Goal: Transaction & Acquisition: Purchase product/service

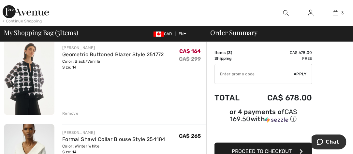
scroll to position [65, 0]
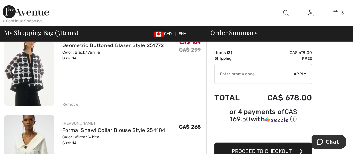
click at [67, 104] on div "Remove" at bounding box center [70, 105] width 16 height 6
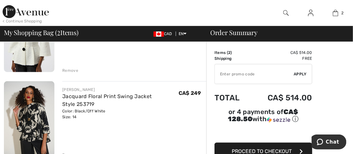
scroll to position [56, 0]
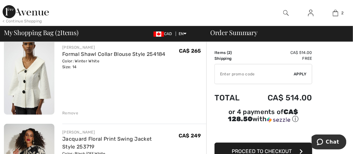
click at [73, 112] on div "Remove" at bounding box center [70, 113] width 16 height 6
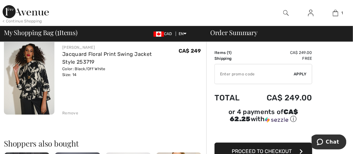
click at [73, 111] on div "Remove" at bounding box center [70, 113] width 16 height 6
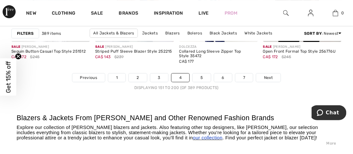
scroll to position [2379, 0]
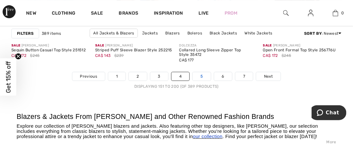
click at [200, 75] on link "5" at bounding box center [202, 76] width 18 height 8
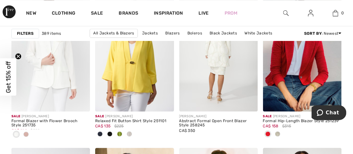
scroll to position [424, 0]
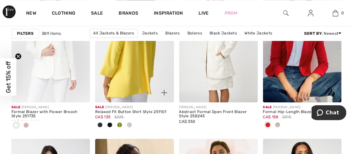
click at [136, 76] on img at bounding box center [134, 44] width 79 height 118
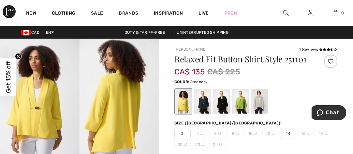
click at [244, 98] on div at bounding box center [240, 102] width 17 height 24
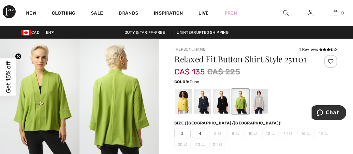
click at [262, 102] on div at bounding box center [259, 102] width 17 height 24
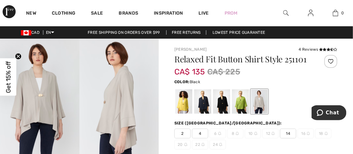
click at [226, 102] on div at bounding box center [221, 102] width 17 height 24
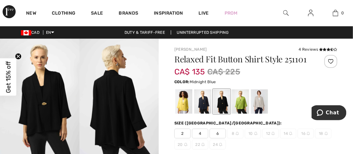
click at [204, 101] on div at bounding box center [202, 102] width 17 height 24
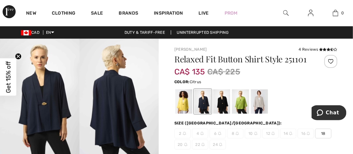
click at [179, 100] on div at bounding box center [183, 102] width 17 height 24
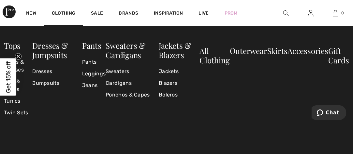
click at [146, 145] on div "Tops Shirts & Blouses Tees & Camis Tunics Twin Sets Dresses & Jumpsuits Dresses…" at bounding box center [176, 104] width 353 height 156
click at [136, 146] on div "Tops Shirts & Blouses Tees & Camis Tunics Twin Sets Dresses & Jumpsuits Dresses…" at bounding box center [176, 104] width 353 height 156
click at [137, 146] on div "Tops Shirts & Blouses Tees & Camis Tunics Twin Sets Dresses & Jumpsuits Dresses…" at bounding box center [176, 104] width 353 height 156
click at [171, 71] on link "Jackets" at bounding box center [179, 72] width 41 height 12
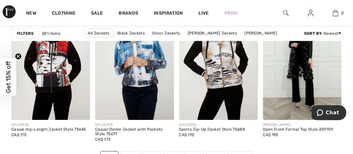
scroll to position [2347, 0]
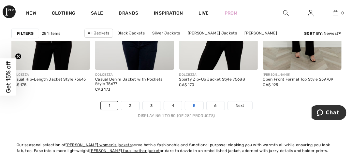
click at [188, 106] on link "5" at bounding box center [194, 106] width 18 height 8
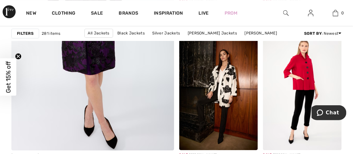
scroll to position [1434, 0]
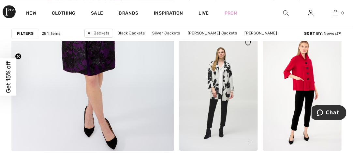
click at [193, 106] on img at bounding box center [218, 92] width 79 height 118
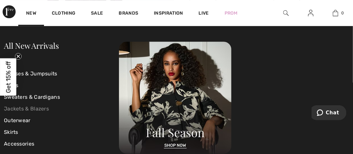
click at [8, 108] on link "Jackets & Blazers" at bounding box center [61, 109] width 115 height 12
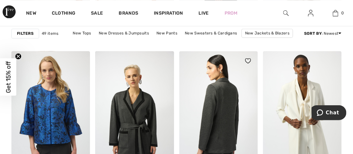
scroll to position [2086, 0]
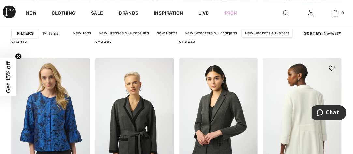
click at [273, 103] on img at bounding box center [302, 117] width 79 height 118
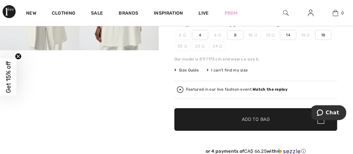
scroll to position [130, 0]
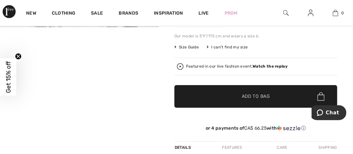
click at [265, 98] on span "Add to Bag" at bounding box center [256, 97] width 28 height 7
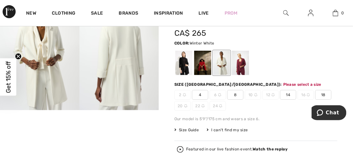
scroll to position [44, 0]
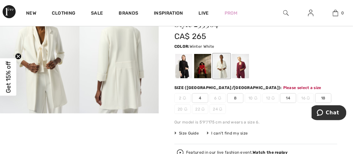
click at [283, 101] on span "14" at bounding box center [288, 99] width 16 height 10
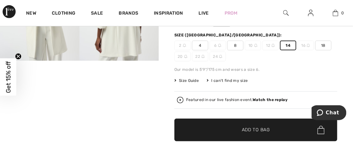
scroll to position [109, 0]
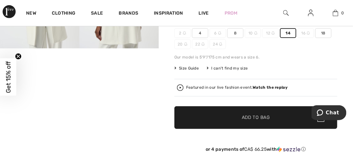
click at [285, 112] on span "✔ Added to Bag Add to Bag" at bounding box center [255, 118] width 163 height 23
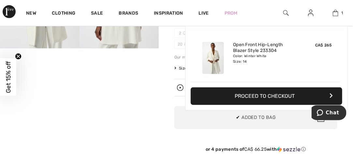
scroll to position [0, 0]
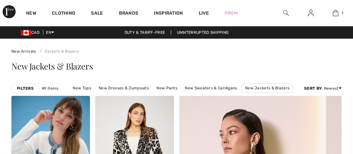
checkbox input "true"
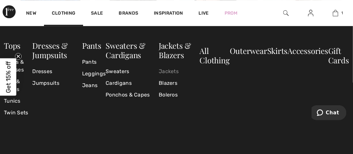
scroll to position [2249, 0]
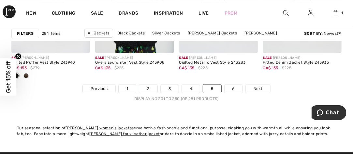
scroll to position [2347, 0]
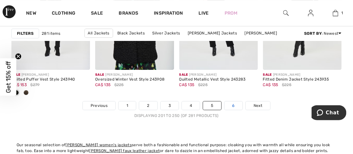
click at [232, 105] on link "6" at bounding box center [234, 106] width 18 height 8
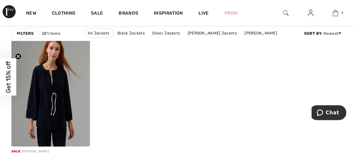
scroll to position [1597, 0]
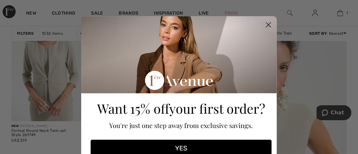
click at [264, 22] on circle "Close dialog" at bounding box center [268, 25] width 11 height 11
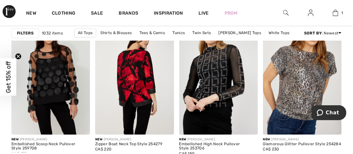
scroll to position [424, 0]
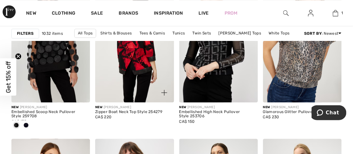
click at [161, 90] on img at bounding box center [134, 44] width 79 height 118
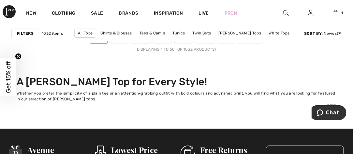
scroll to position [2379, 0]
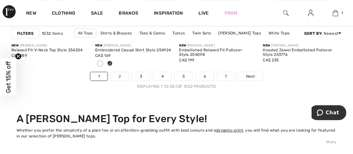
click at [118, 81] on link "2" at bounding box center [120, 76] width 18 height 8
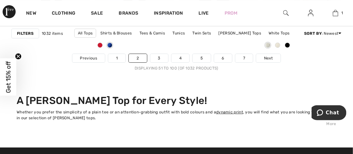
scroll to position [2379, 0]
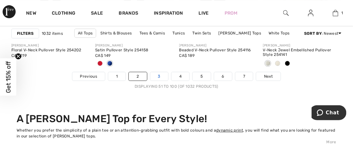
click at [155, 73] on link "3" at bounding box center [159, 76] width 18 height 8
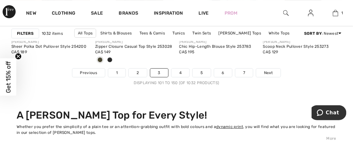
scroll to position [2379, 0]
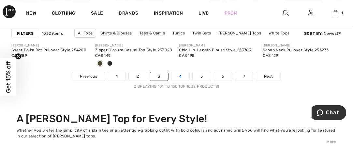
click at [179, 76] on link "4" at bounding box center [180, 76] width 18 height 8
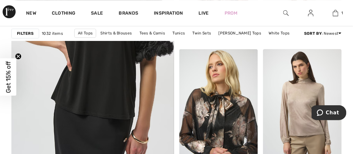
scroll to position [1434, 0]
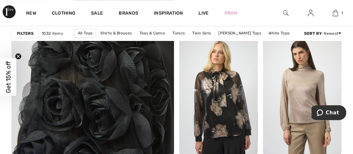
click img
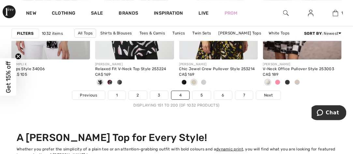
scroll to position [2347, 0]
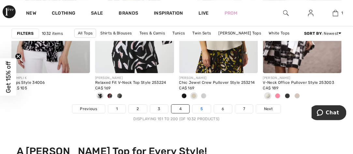
click at [202, 111] on link "5" at bounding box center [202, 109] width 18 height 8
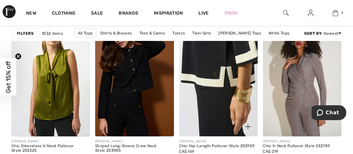
scroll to position [913, 0]
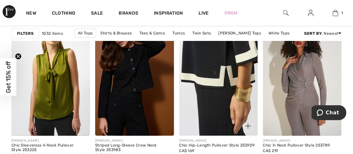
click at [222, 80] on img at bounding box center [218, 77] width 79 height 118
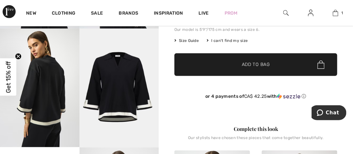
scroll to position [130, 0]
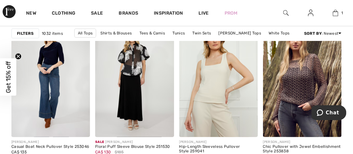
scroll to position [1793, 0]
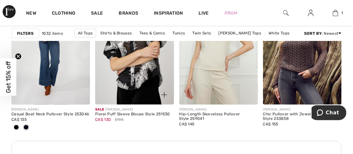
click at [146, 86] on img at bounding box center [134, 46] width 79 height 118
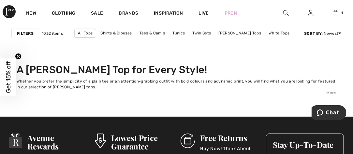
scroll to position [2412, 0]
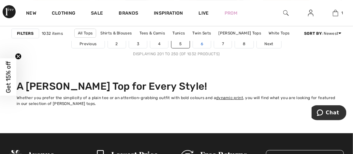
click at [201, 46] on link "6" at bounding box center [202, 44] width 18 height 8
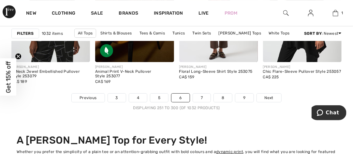
scroll to position [2379, 0]
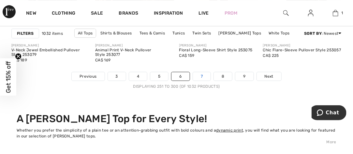
click at [198, 75] on link "7" at bounding box center [202, 76] width 18 height 8
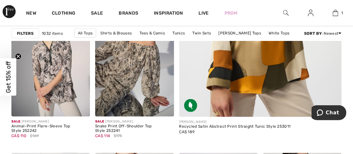
scroll to position [293, 0]
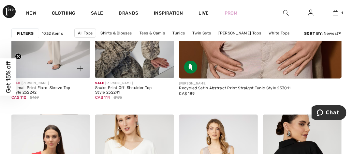
click at [43, 53] on img at bounding box center [50, 20] width 79 height 118
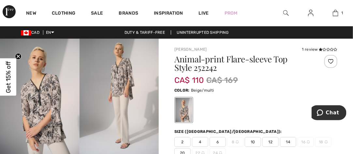
click at [43, 53] on img at bounding box center [40, 98] width 80 height 119
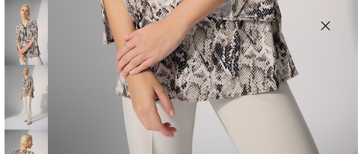
scroll to position [375, 0]
click at [29, 38] on img at bounding box center [26, 32] width 43 height 65
click at [29, 72] on img at bounding box center [26, 97] width 43 height 65
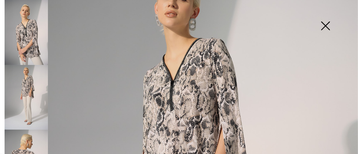
scroll to position [0, 0]
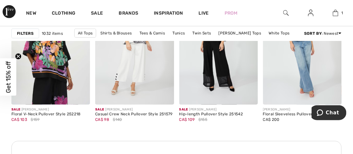
scroll to position [1727, 0]
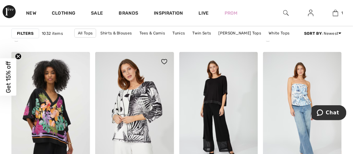
click at [170, 104] on img at bounding box center [134, 111] width 79 height 118
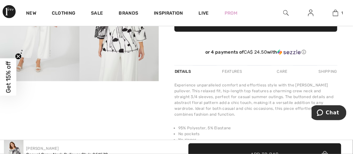
scroll to position [261, 0]
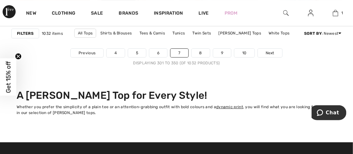
scroll to position [2412, 0]
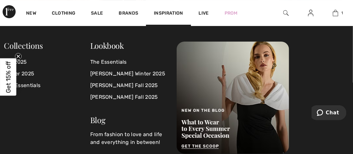
click at [171, 149] on div "Lookbook The Essentials [PERSON_NAME] Winter 2025 [PERSON_NAME] Fall 2025 [PERS…" at bounding box center [133, 98] width 86 height 112
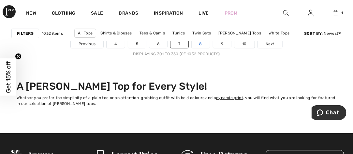
click at [199, 46] on link "8" at bounding box center [201, 44] width 18 height 8
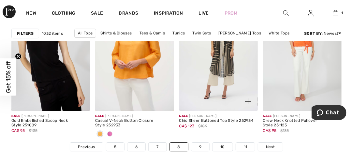
scroll to position [2379, 0]
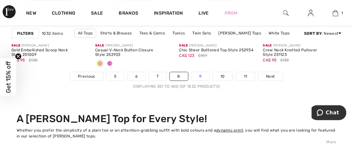
click at [205, 73] on link "9" at bounding box center [200, 76] width 18 height 8
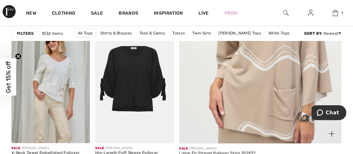
scroll to position [261, 0]
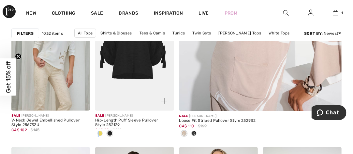
click at [99, 133] on span at bounding box center [99, 133] width 5 height 5
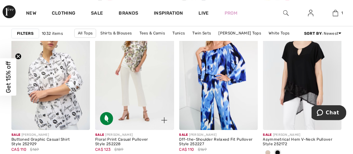
scroll to position [2249, 0]
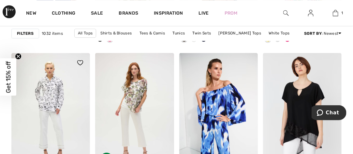
click at [80, 120] on img at bounding box center [50, 112] width 79 height 118
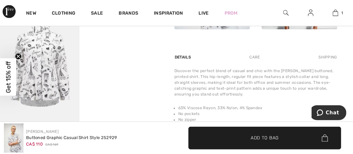
scroll to position [391, 0]
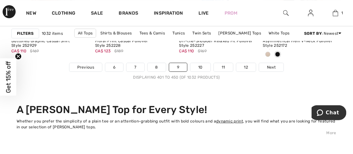
scroll to position [2379, 0]
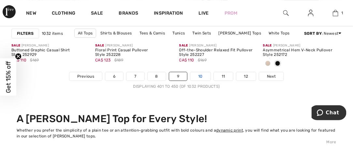
click at [195, 77] on link "10" at bounding box center [200, 76] width 20 height 8
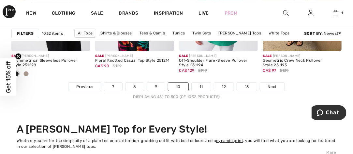
scroll to position [2379, 0]
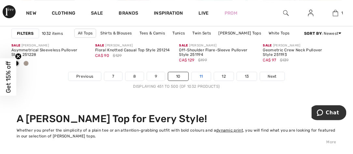
click at [202, 76] on link "11" at bounding box center [201, 76] width 19 height 8
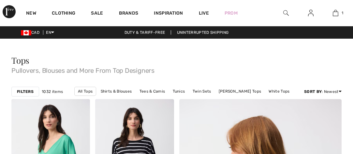
checkbox input "true"
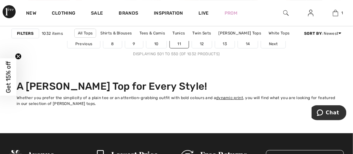
scroll to position [2379, 0]
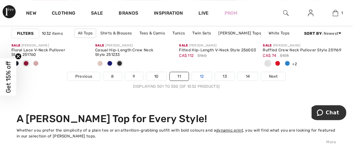
click at [201, 76] on link "12" at bounding box center [202, 76] width 20 height 8
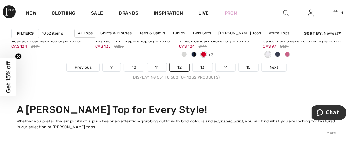
scroll to position [2379, 0]
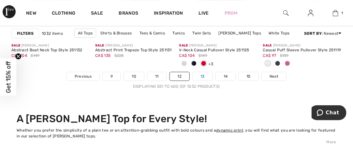
click at [206, 76] on link "13" at bounding box center [203, 76] width 20 height 8
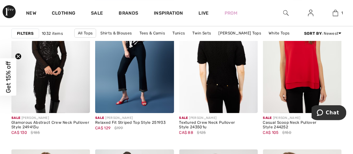
scroll to position [1597, 0]
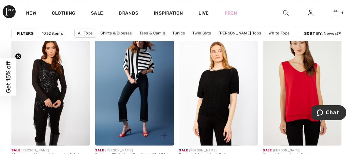
click at [169, 80] on img at bounding box center [134, 87] width 79 height 118
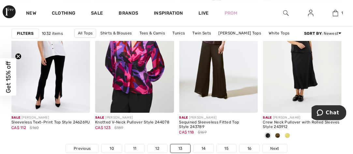
scroll to position [2412, 0]
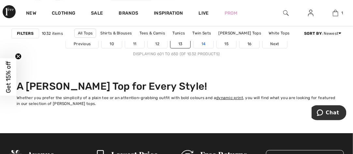
click at [205, 44] on link "14" at bounding box center [204, 44] width 20 height 8
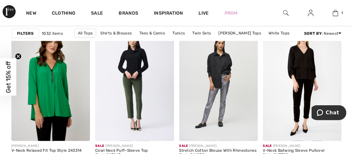
scroll to position [913, 0]
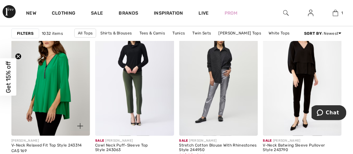
click at [82, 95] on img at bounding box center [50, 77] width 79 height 118
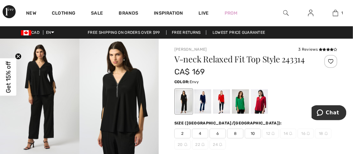
click at [242, 101] on div at bounding box center [240, 102] width 17 height 24
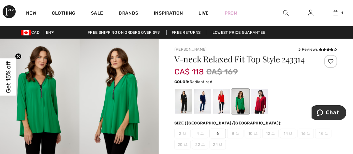
click at [264, 101] on div at bounding box center [259, 102] width 17 height 24
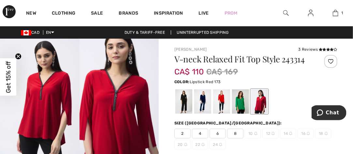
click at [222, 98] on div at bounding box center [221, 102] width 17 height 24
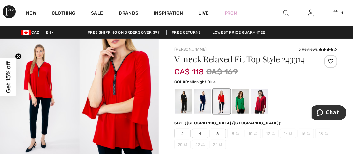
click at [209, 98] on div at bounding box center [202, 102] width 17 height 24
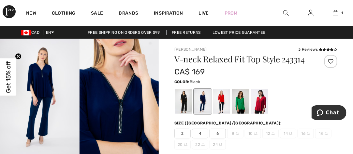
click at [185, 102] on div at bounding box center [183, 102] width 17 height 24
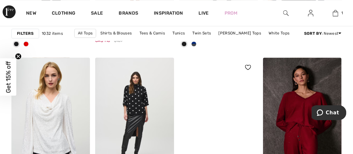
scroll to position [2086, 0]
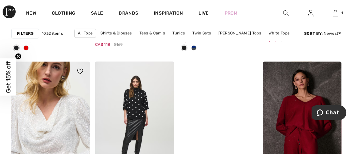
click at [51, 129] on img at bounding box center [50, 121] width 79 height 118
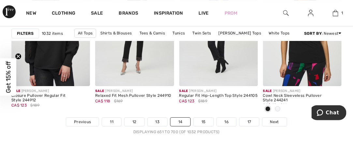
scroll to position [2347, 0]
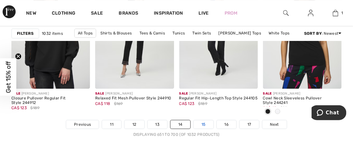
click at [205, 121] on link "15" at bounding box center [204, 125] width 20 height 8
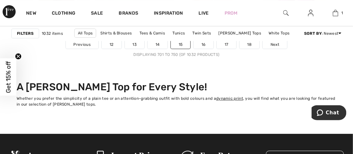
scroll to position [2412, 0]
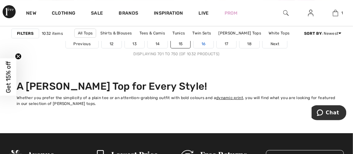
click at [195, 47] on link "16" at bounding box center [204, 44] width 20 height 8
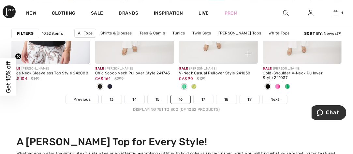
scroll to position [2347, 0]
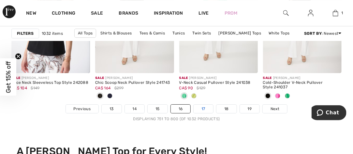
click at [204, 106] on link "17" at bounding box center [204, 109] width 20 height 8
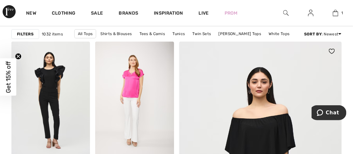
scroll to position [98, 0]
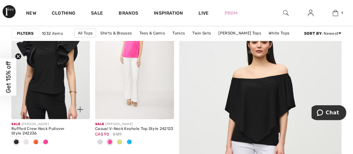
click at [64, 92] on img at bounding box center [50, 61] width 79 height 118
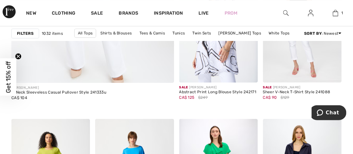
scroll to position [1401, 0]
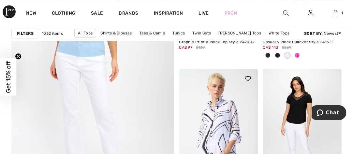
click at [231, 85] on div at bounding box center [244, 82] width 27 height 27
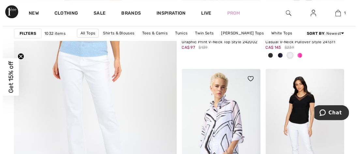
scroll to position [1415, 0]
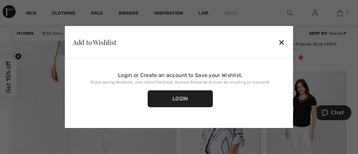
click at [283, 43] on div "✕" at bounding box center [281, 43] width 7 height 14
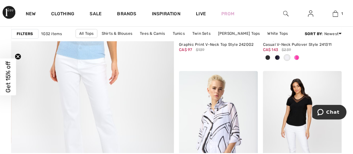
scroll to position [1401, 0]
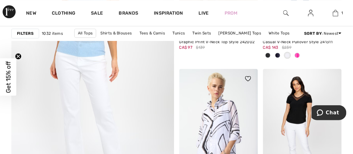
click at [249, 92] on div at bounding box center [244, 82] width 27 height 27
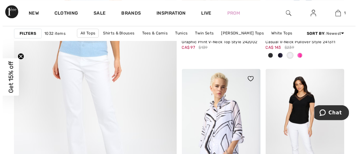
scroll to position [1415, 0]
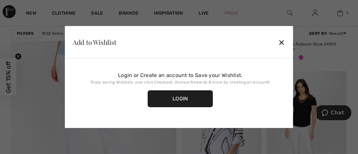
click at [282, 43] on div "✕" at bounding box center [281, 43] width 7 height 14
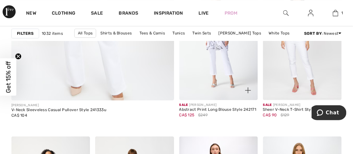
scroll to position [1499, 0]
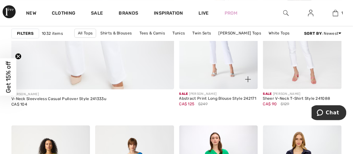
click at [222, 77] on img at bounding box center [218, 30] width 79 height 118
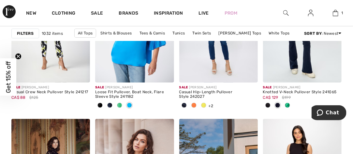
scroll to position [1662, 0]
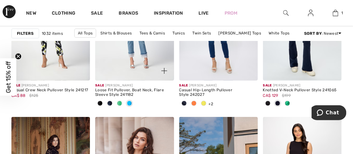
click at [154, 67] on div at bounding box center [160, 67] width 27 height 27
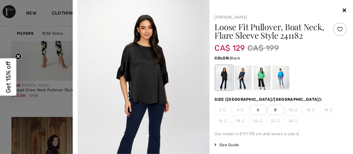
click at [154, 67] on div "[PERSON_NAME] Loose Fit Pullover, Boat Neck, Flare Sleeve Style 241182 CA$ 129 …" at bounding box center [176, 77] width 353 height 154
click at [259, 90] on div at bounding box center [261, 78] width 17 height 24
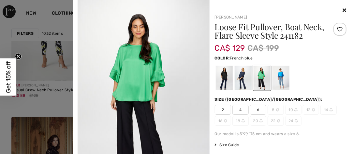
click at [274, 88] on div at bounding box center [280, 78] width 17 height 24
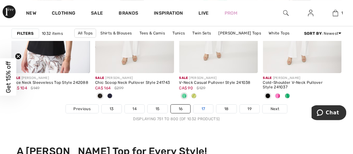
click at [209, 109] on link "17" at bounding box center [204, 109] width 20 height 8
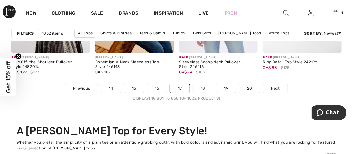
scroll to position [2379, 0]
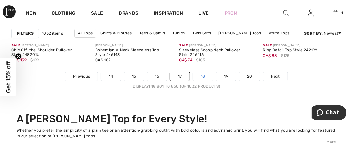
click at [207, 80] on link "18" at bounding box center [203, 76] width 20 height 8
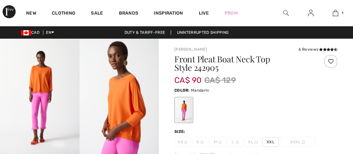
checkbox input "true"
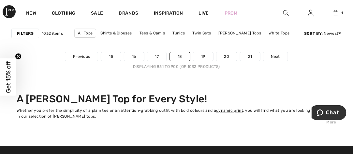
scroll to position [2412, 0]
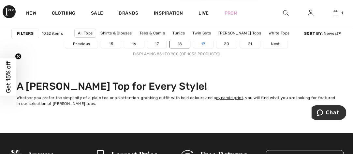
click at [208, 46] on link "19" at bounding box center [203, 44] width 20 height 8
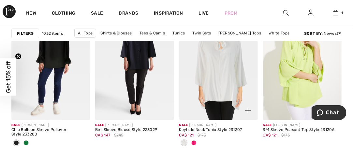
scroll to position [1076, 0]
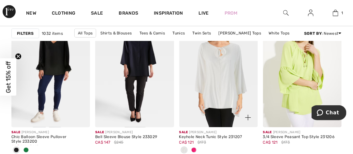
click at [211, 50] on img at bounding box center [218, 69] width 79 height 118
